Goal: Task Accomplishment & Management: Manage account settings

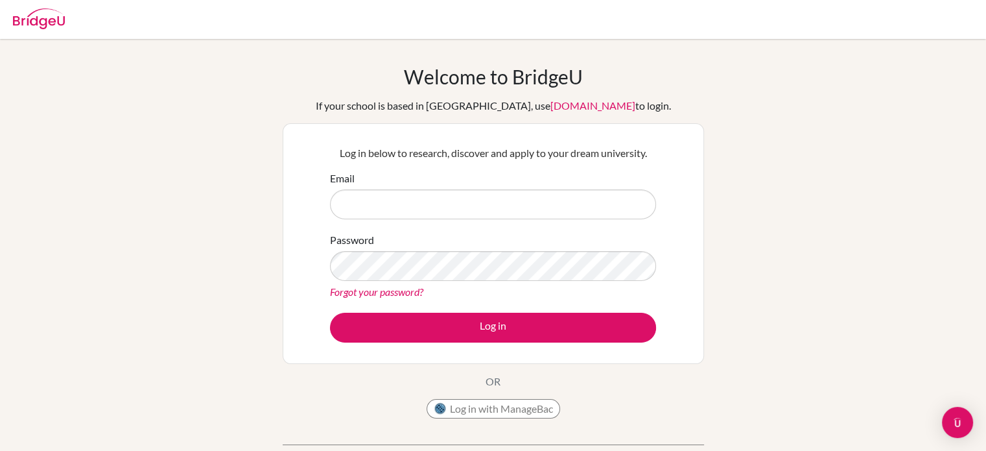
click at [395, 289] on link "Forgot your password?" at bounding box center [376, 291] width 93 height 12
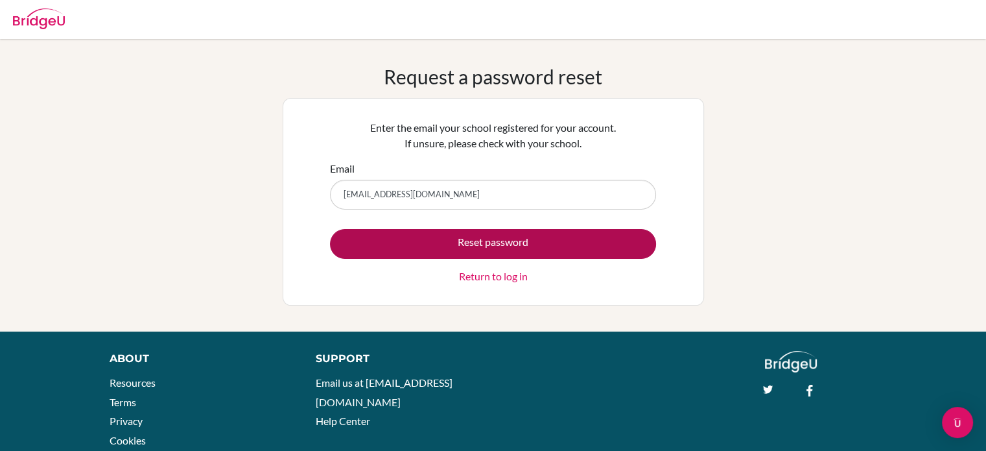
type input "s14095@isdbd.org"
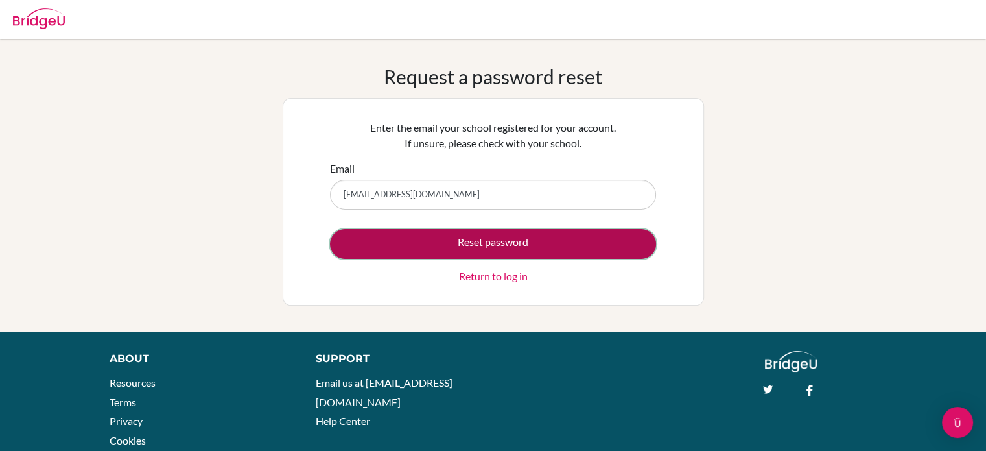
click at [469, 242] on button "Reset password" at bounding box center [493, 244] width 326 height 30
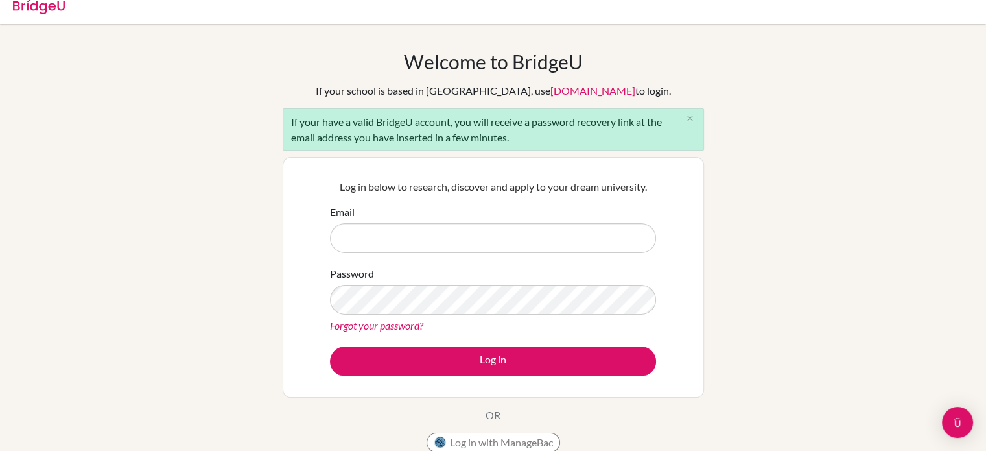
scroll to position [16, 0]
